Goal: Information Seeking & Learning: Learn about a topic

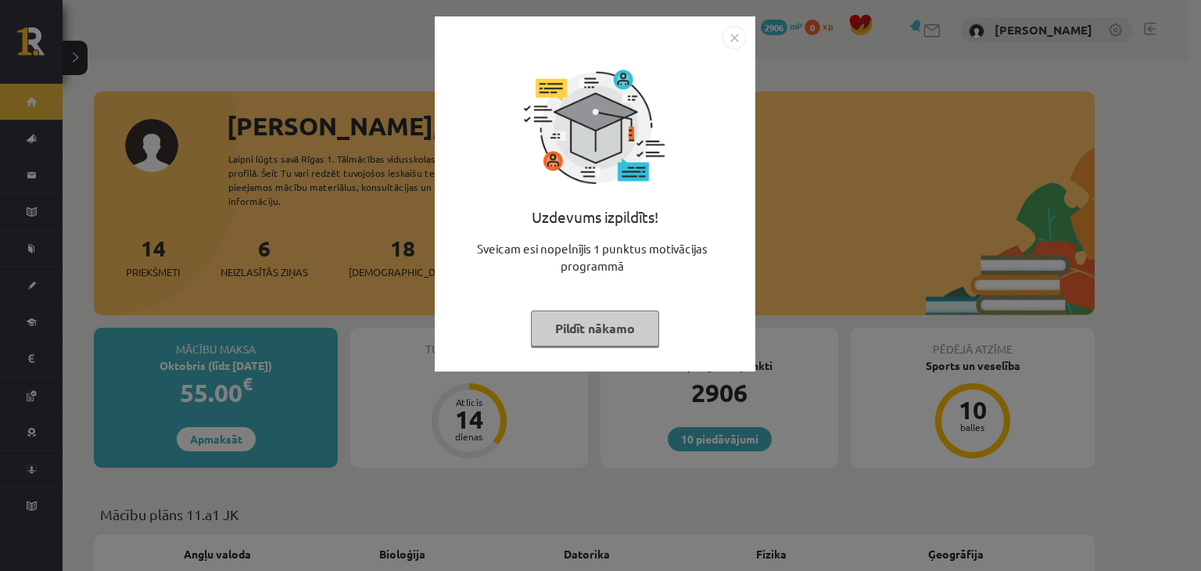
click at [556, 339] on button "Pildīt nākamo" at bounding box center [595, 328] width 128 height 36
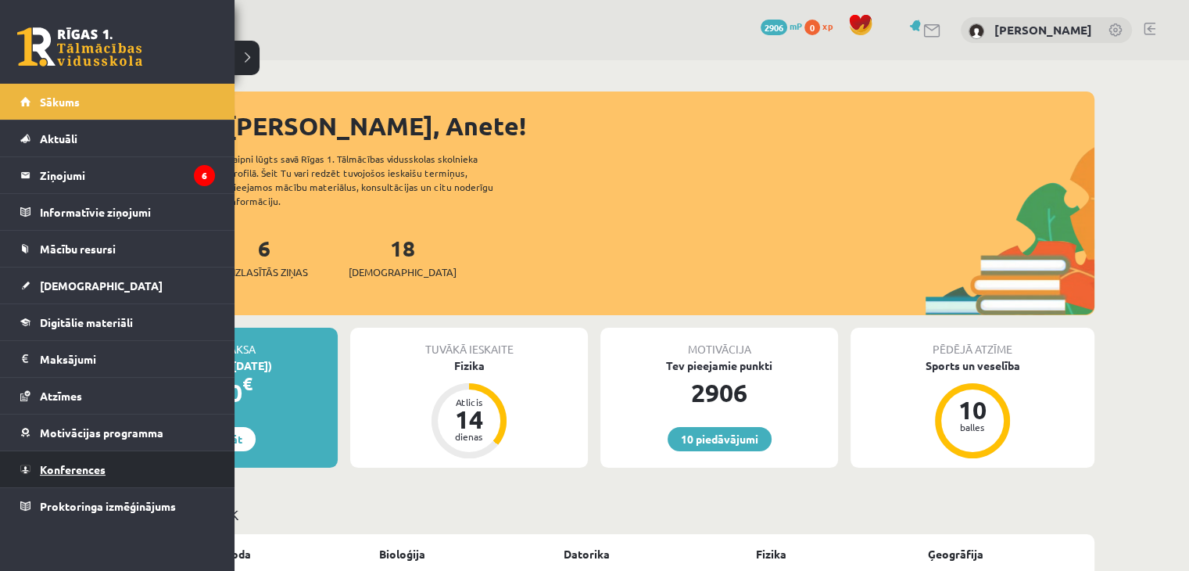
click at [59, 462] on span "Konferences" at bounding box center [73, 469] width 66 height 14
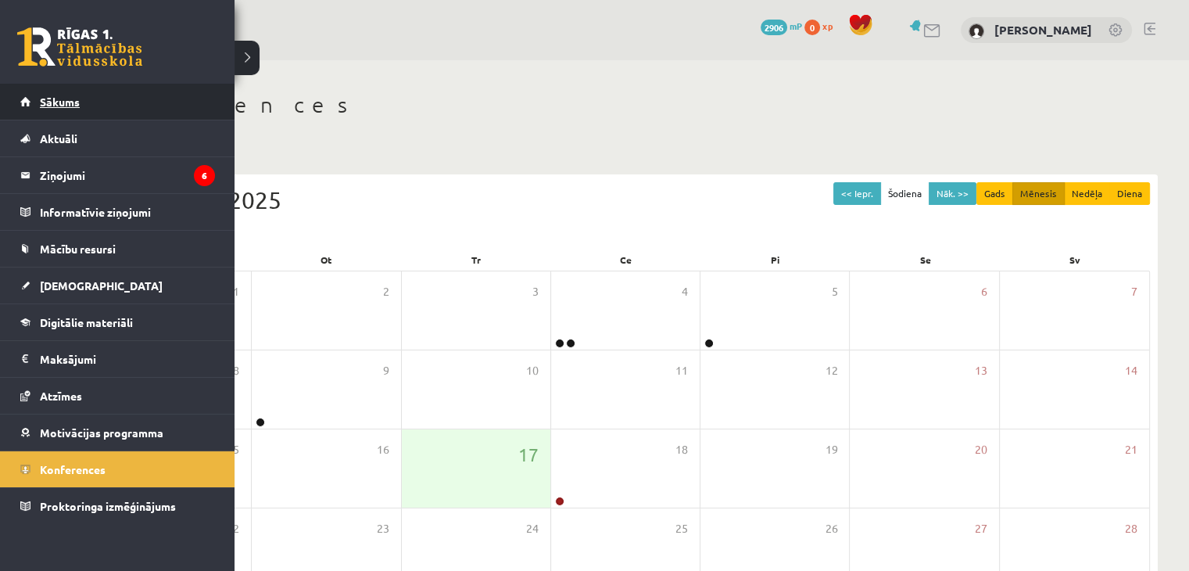
click at [123, 95] on link "Sākums" at bounding box center [117, 102] width 195 height 36
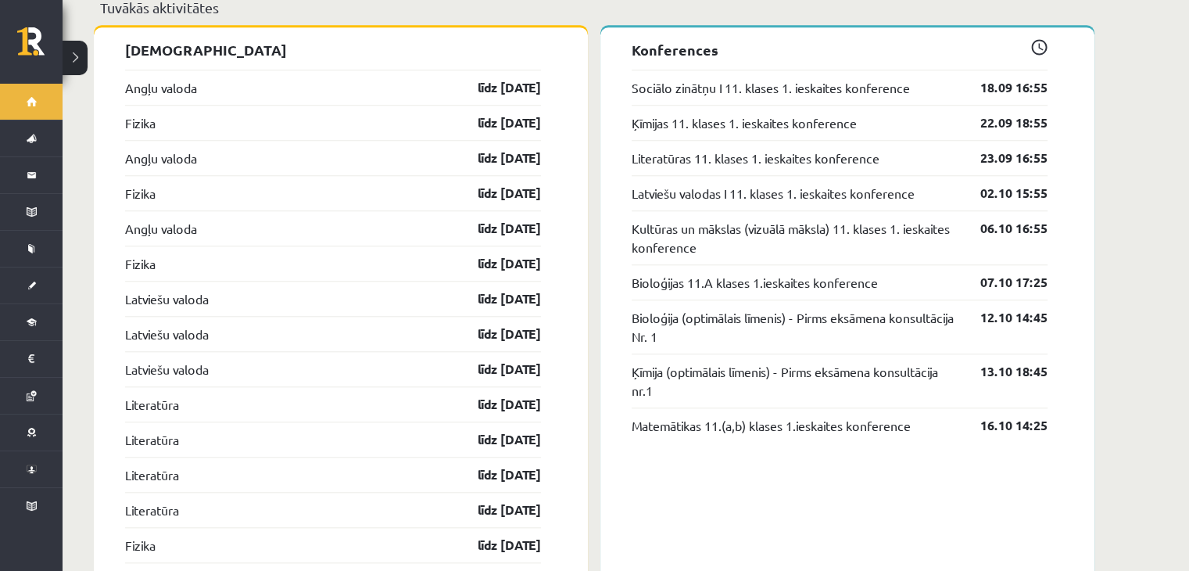
scroll to position [1451, 0]
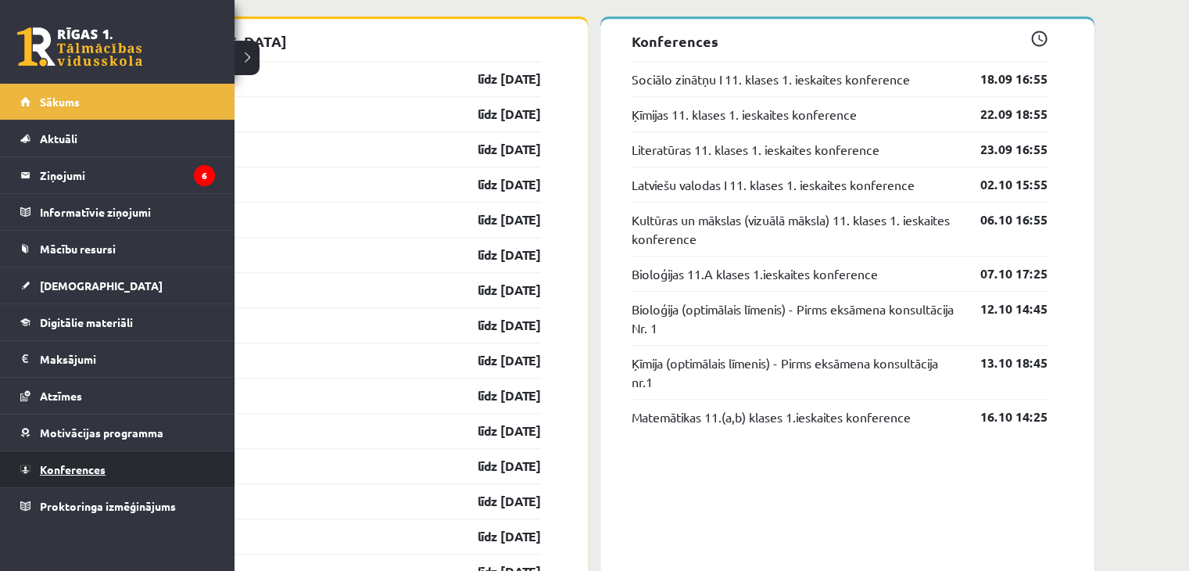
click at [21, 470] on link "Konferences" at bounding box center [117, 469] width 195 height 36
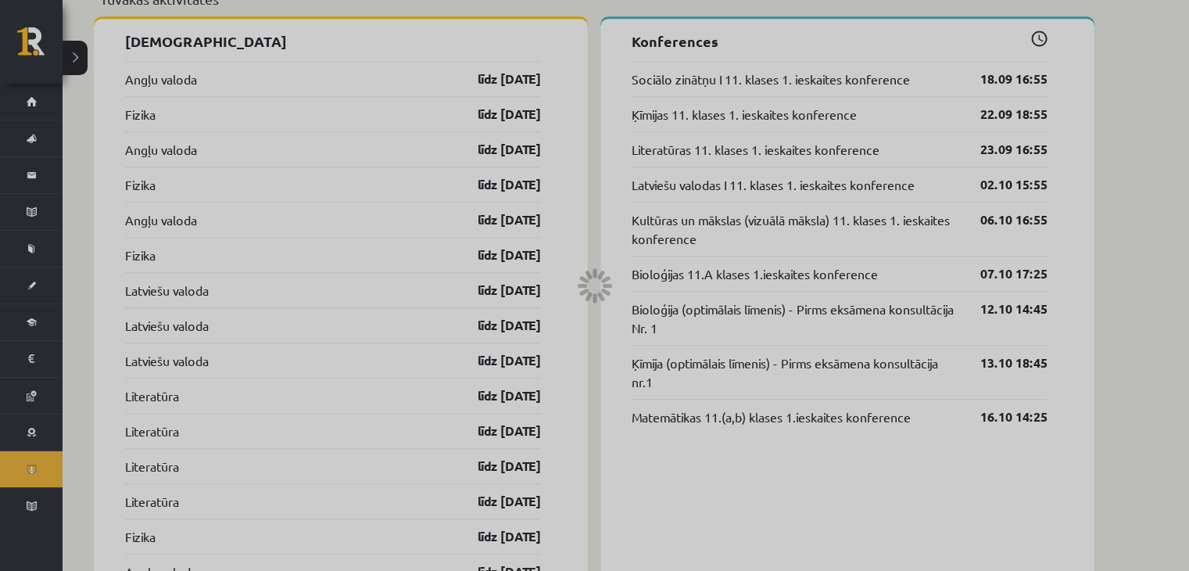
scroll to position [175, 0]
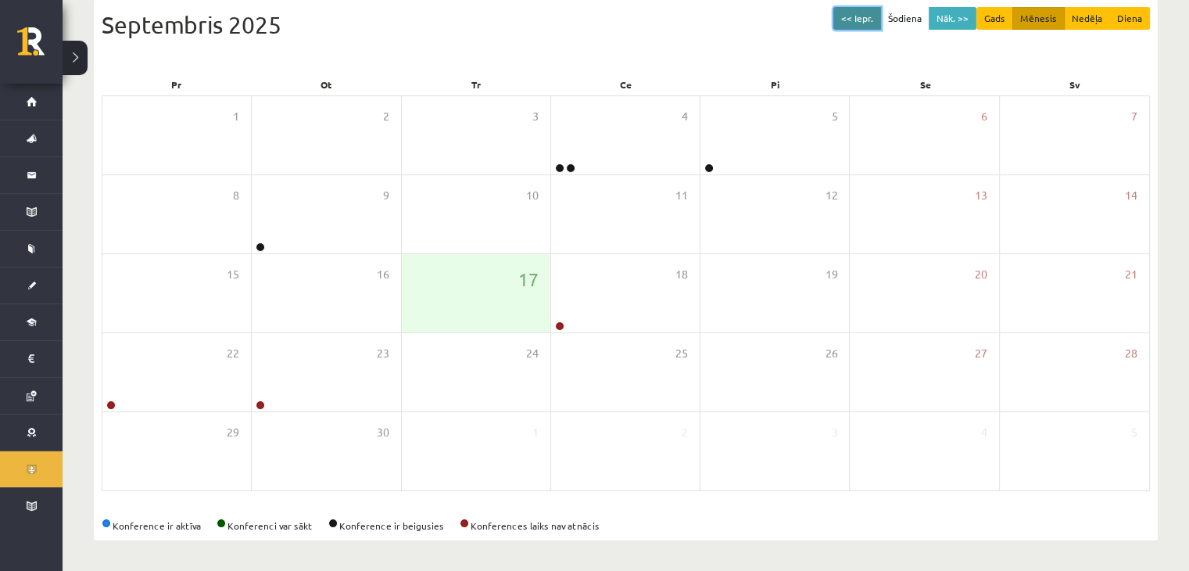
click at [867, 18] on button "<< Iepr." at bounding box center [858, 18] width 48 height 23
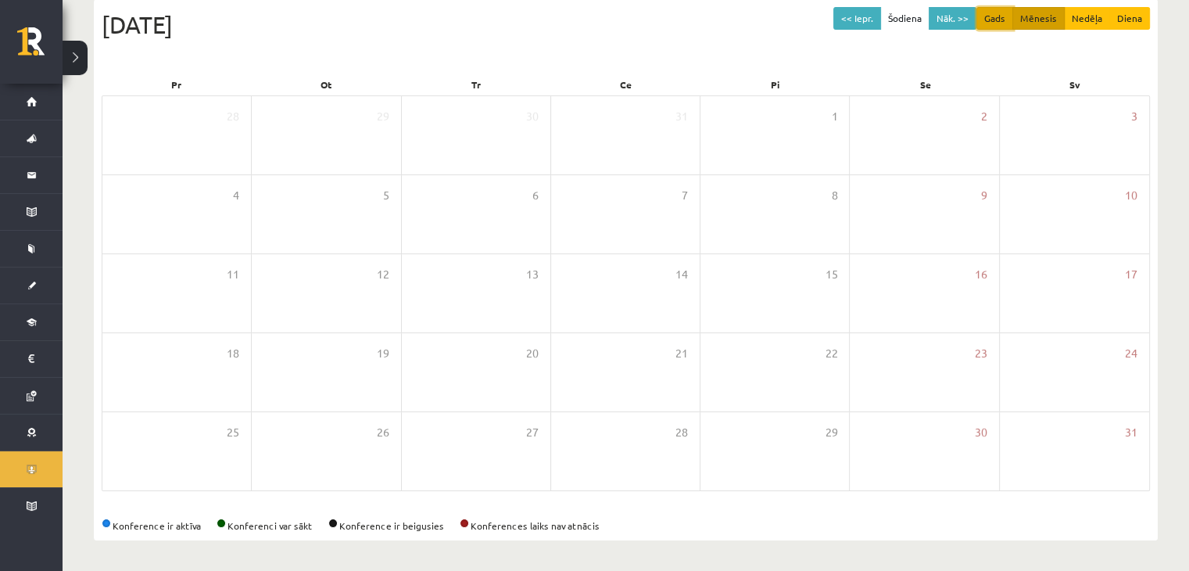
click at [991, 13] on button "Gads" at bounding box center [995, 18] width 37 height 23
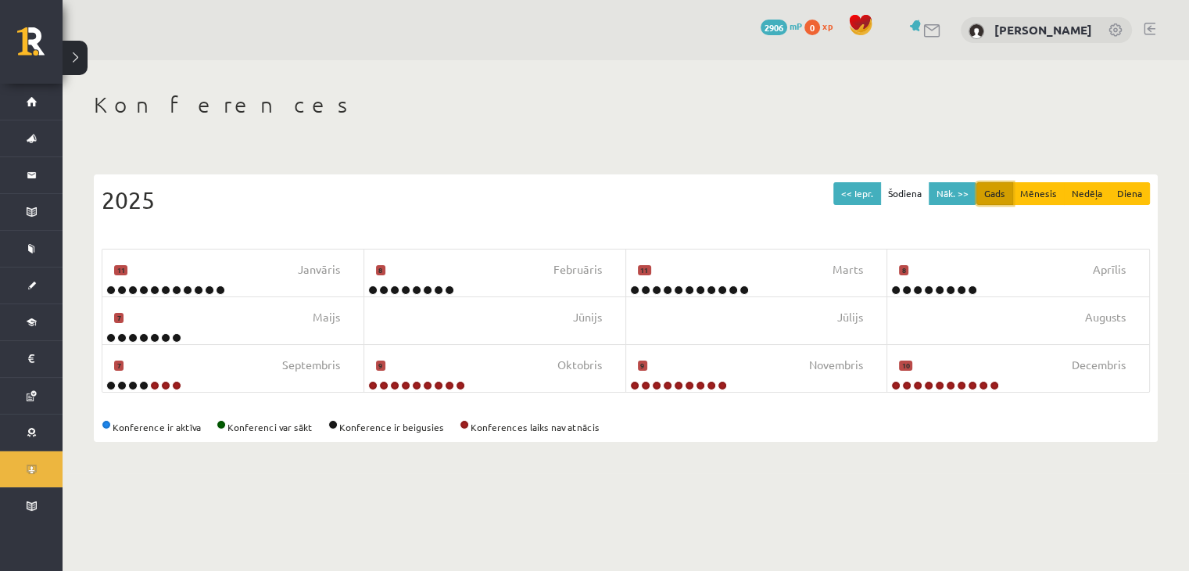
scroll to position [0, 0]
click at [1054, 194] on button "Mēnesis" at bounding box center [1050, 193] width 52 height 23
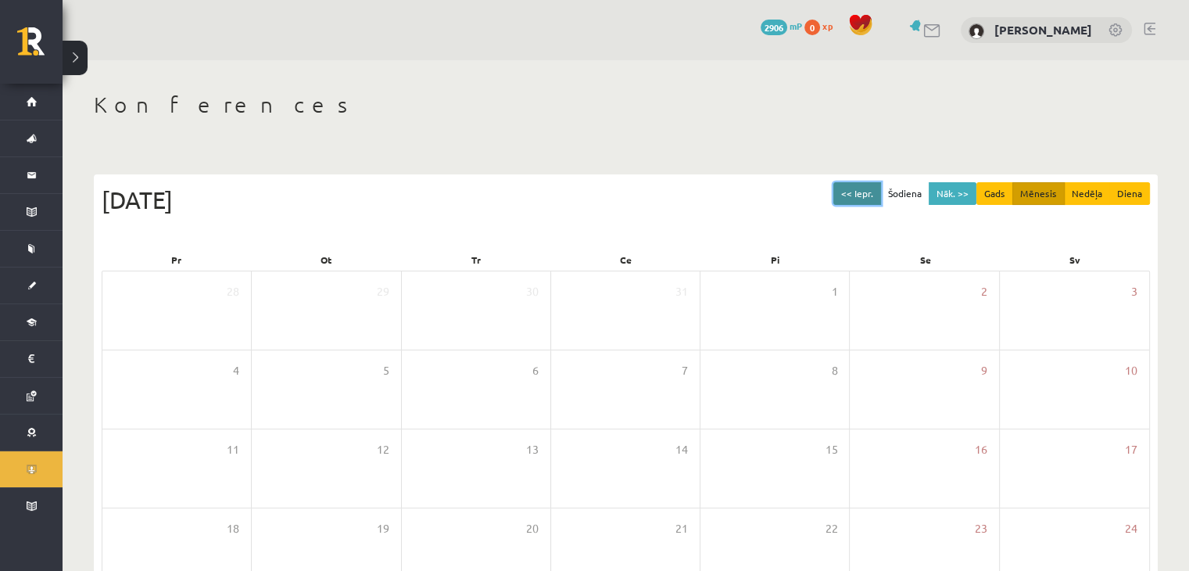
click at [850, 195] on button "<< Iepr." at bounding box center [858, 193] width 48 height 23
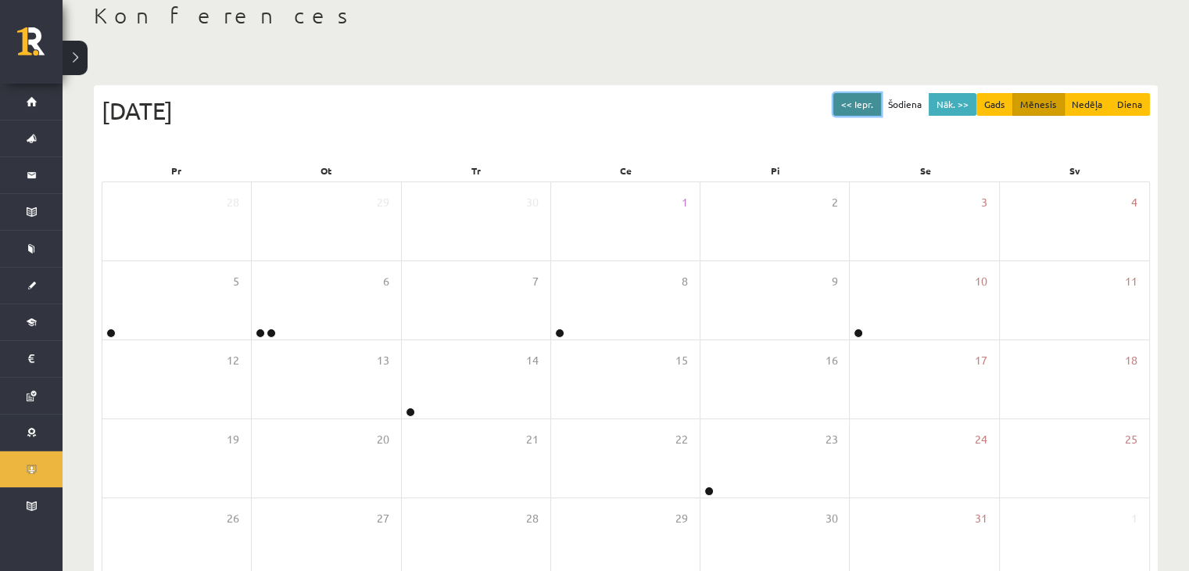
click at [877, 107] on button "<< Iepr." at bounding box center [858, 104] width 48 height 23
click at [846, 102] on button "<< Iepr." at bounding box center [858, 104] width 48 height 23
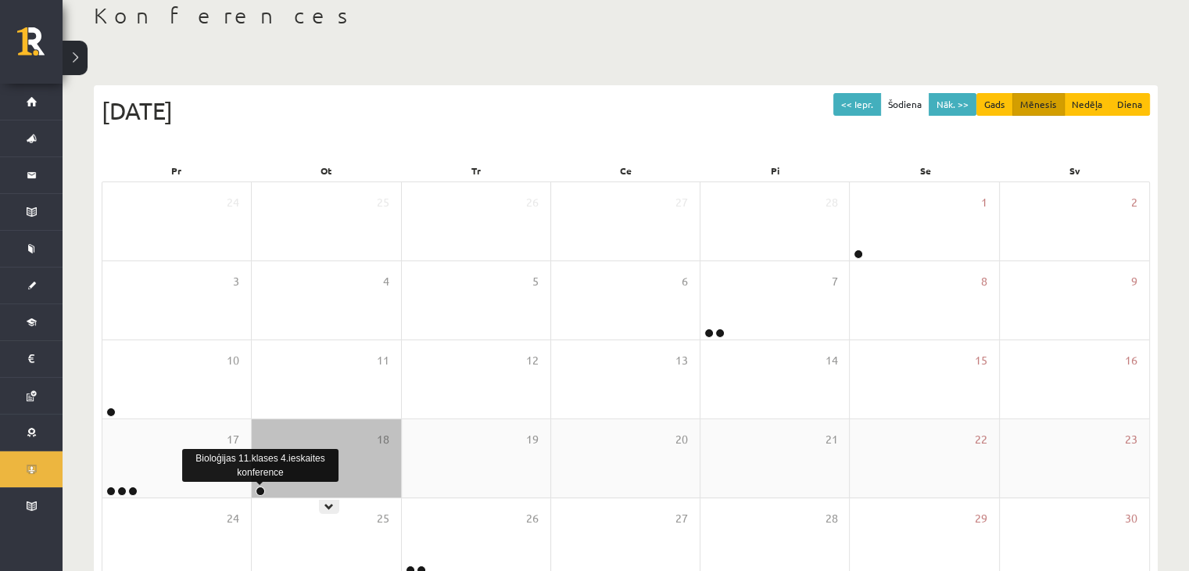
click at [260, 486] on link at bounding box center [260, 490] width 9 height 9
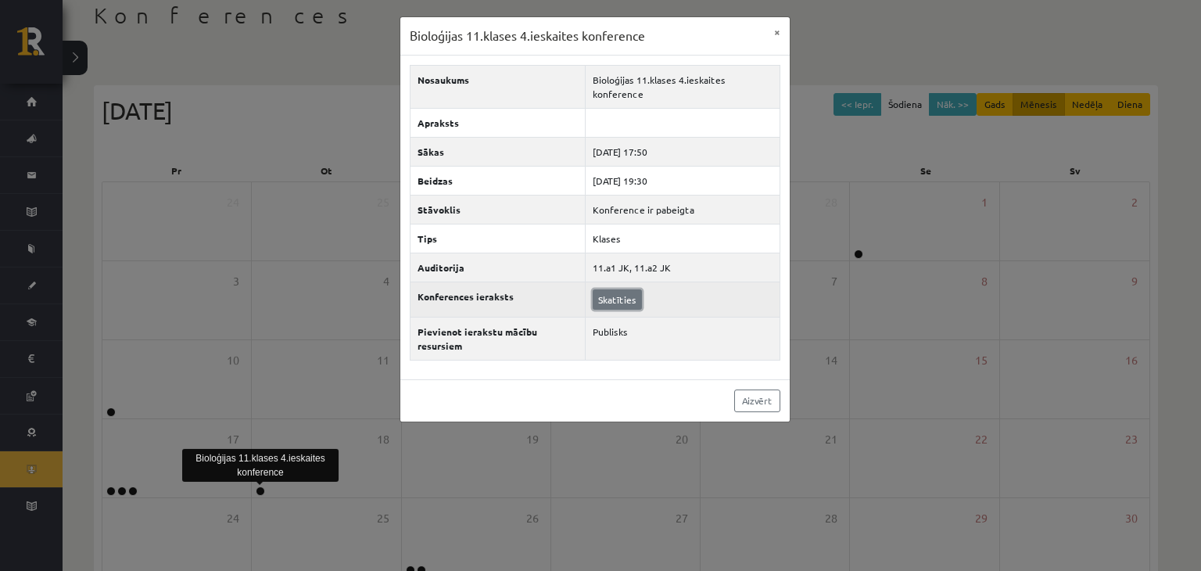
click at [597, 298] on link "Skatīties" at bounding box center [617, 299] width 49 height 20
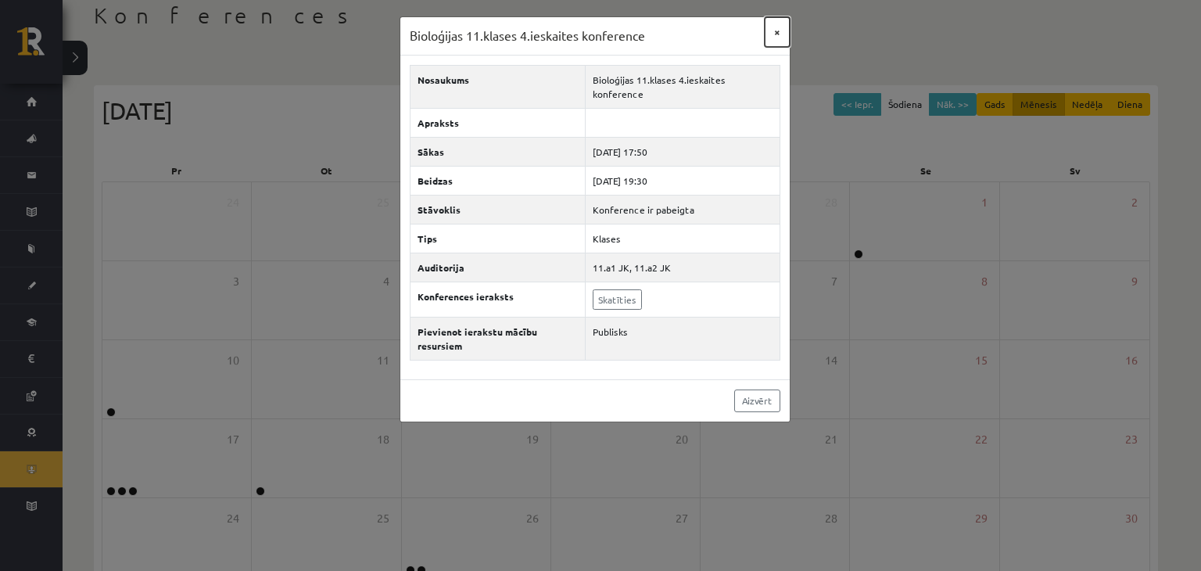
click at [774, 35] on button "×" at bounding box center [777, 32] width 25 height 30
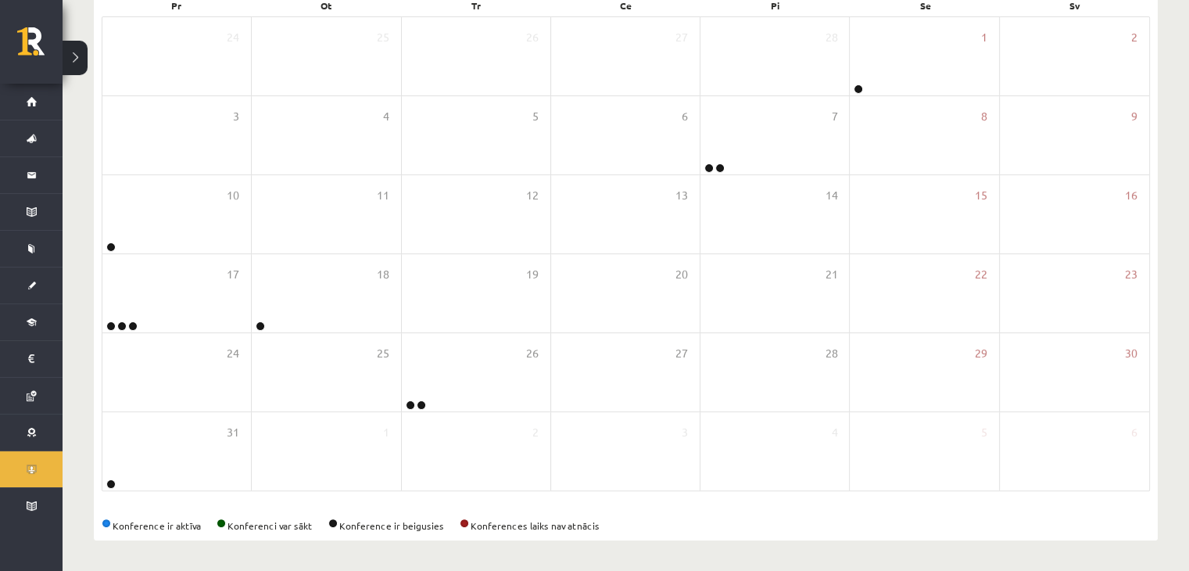
scroll to position [191, 0]
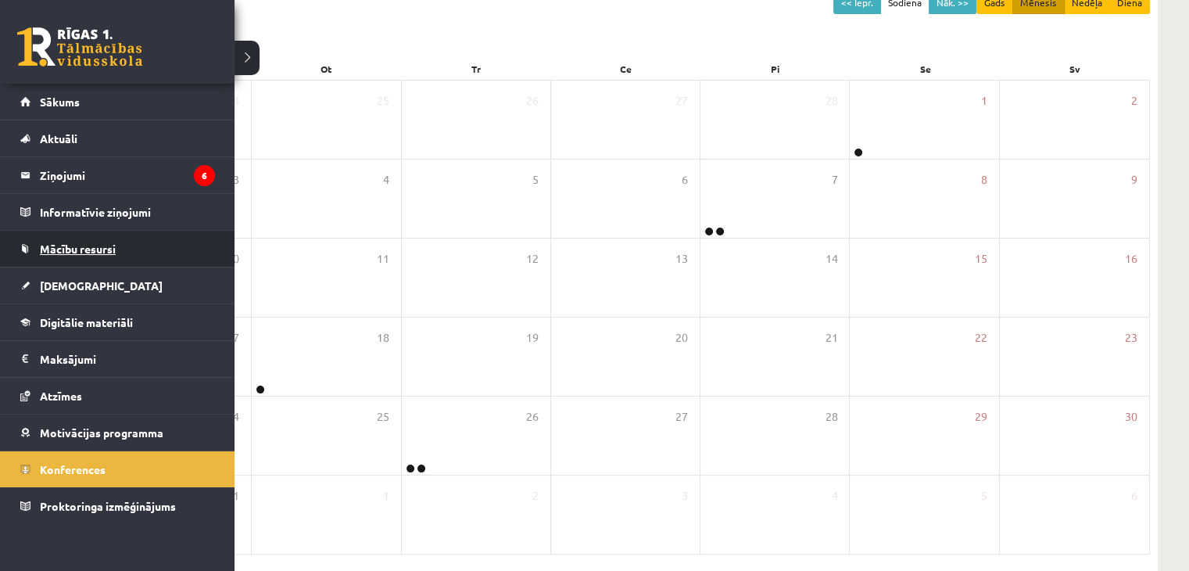
click at [84, 253] on span "Mācību resursi" at bounding box center [78, 249] width 76 height 14
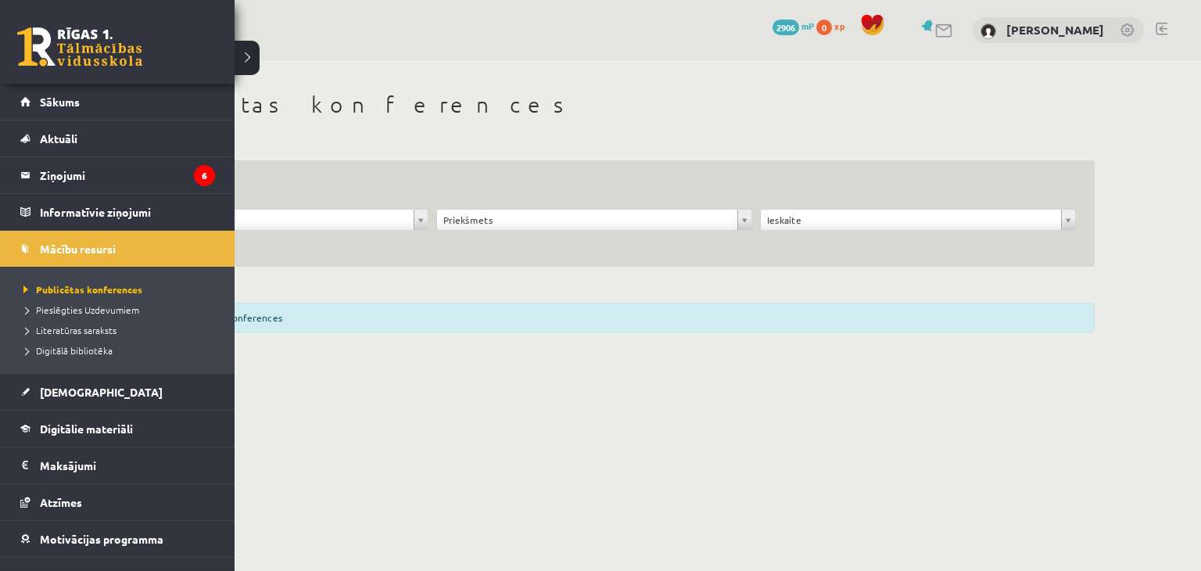
click at [120, 70] on div "10 Dāvanas 2906 mP 0 xp" at bounding box center [117, 42] width 235 height 84
click at [45, 93] on link "Sākums" at bounding box center [117, 102] width 195 height 36
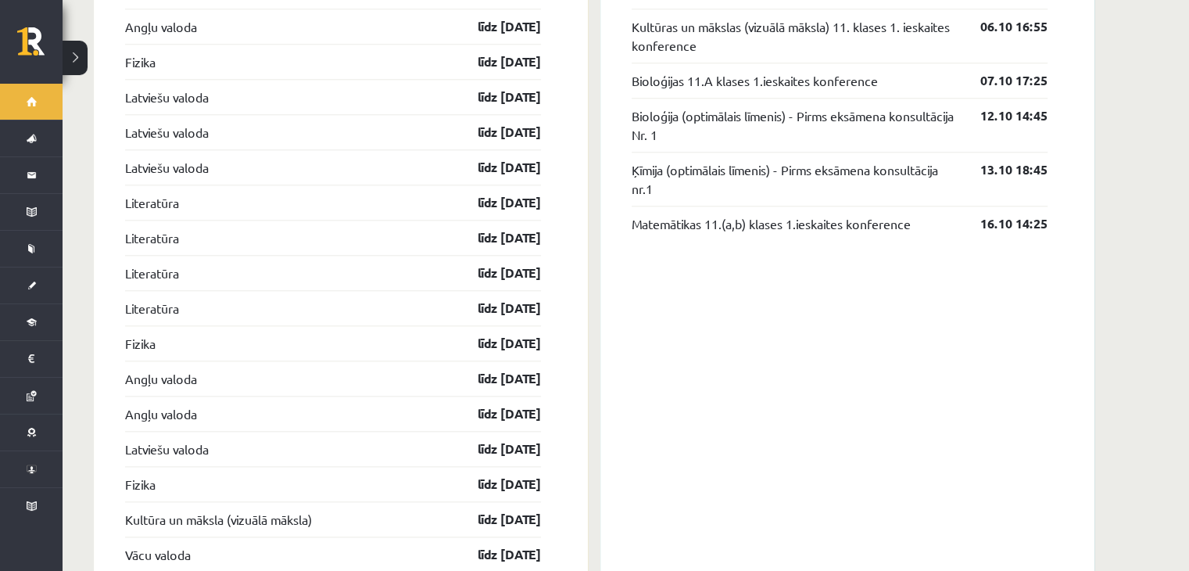
scroll to position [1641, 0]
